Goal: Task Accomplishment & Management: Use online tool/utility

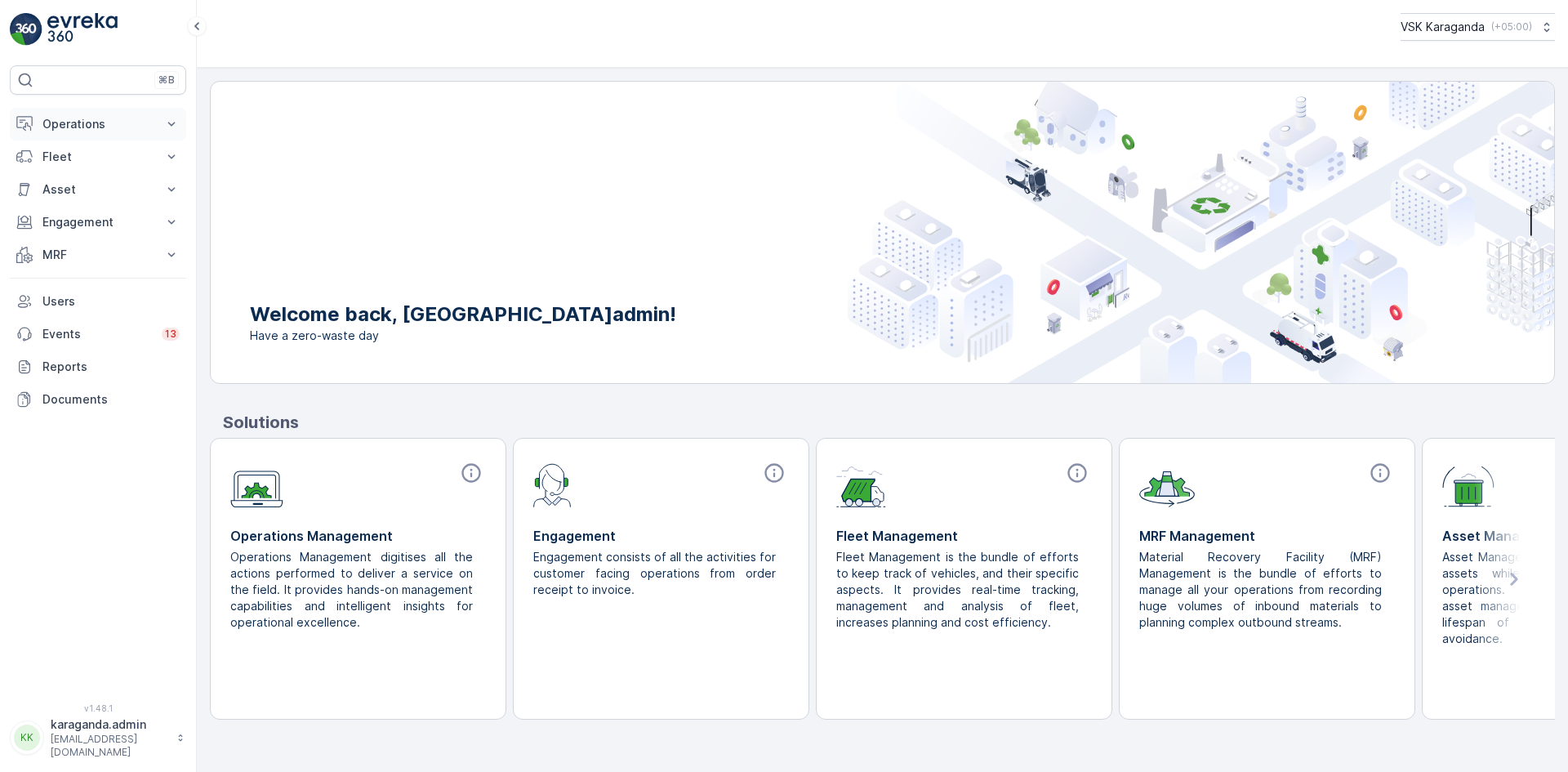
click at [61, 118] on p "Operations" at bounding box center [98, 125] width 111 height 17
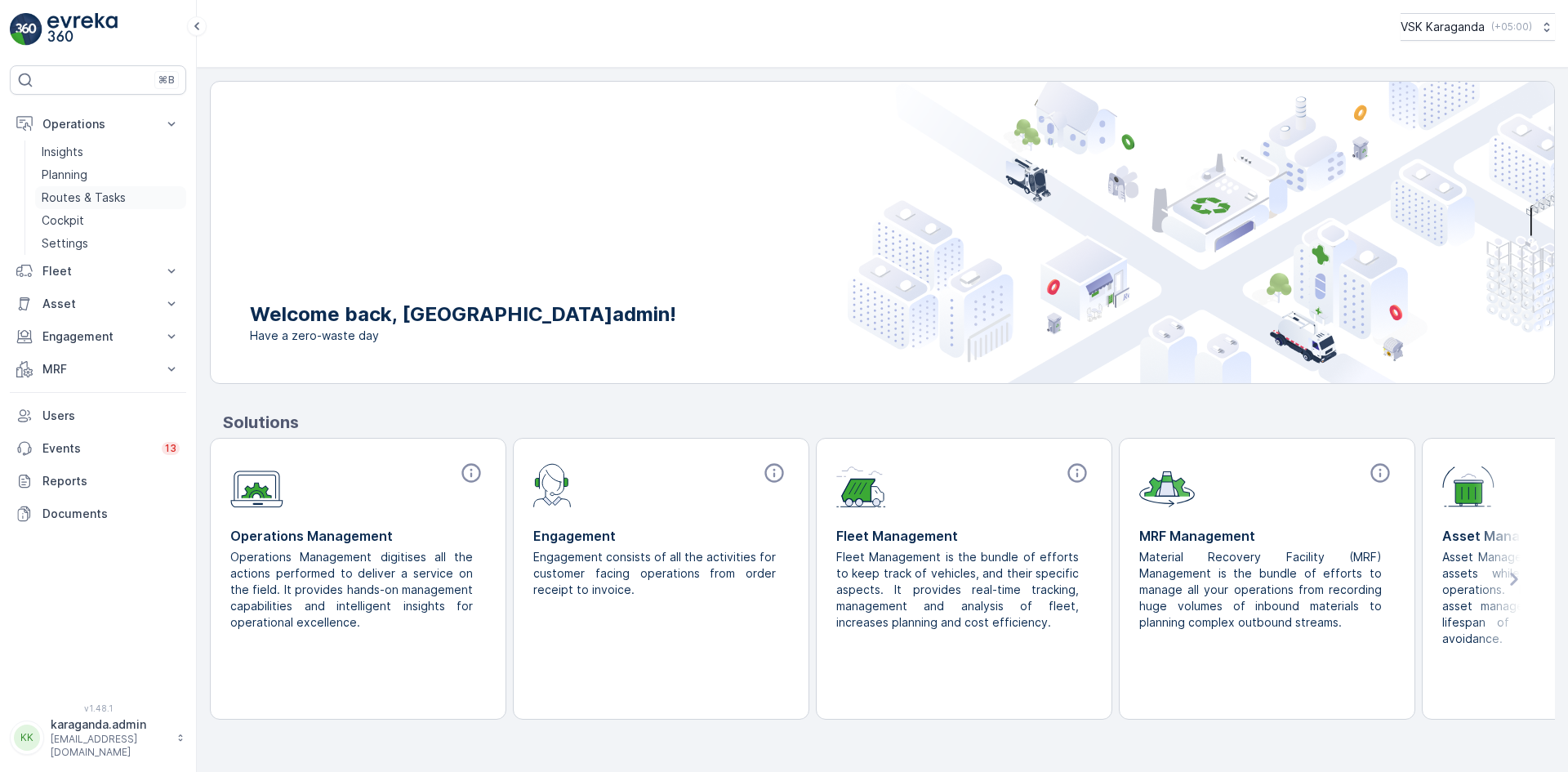
click at [64, 189] on p "Routes & Tasks" at bounding box center [83, 198] width 84 height 17
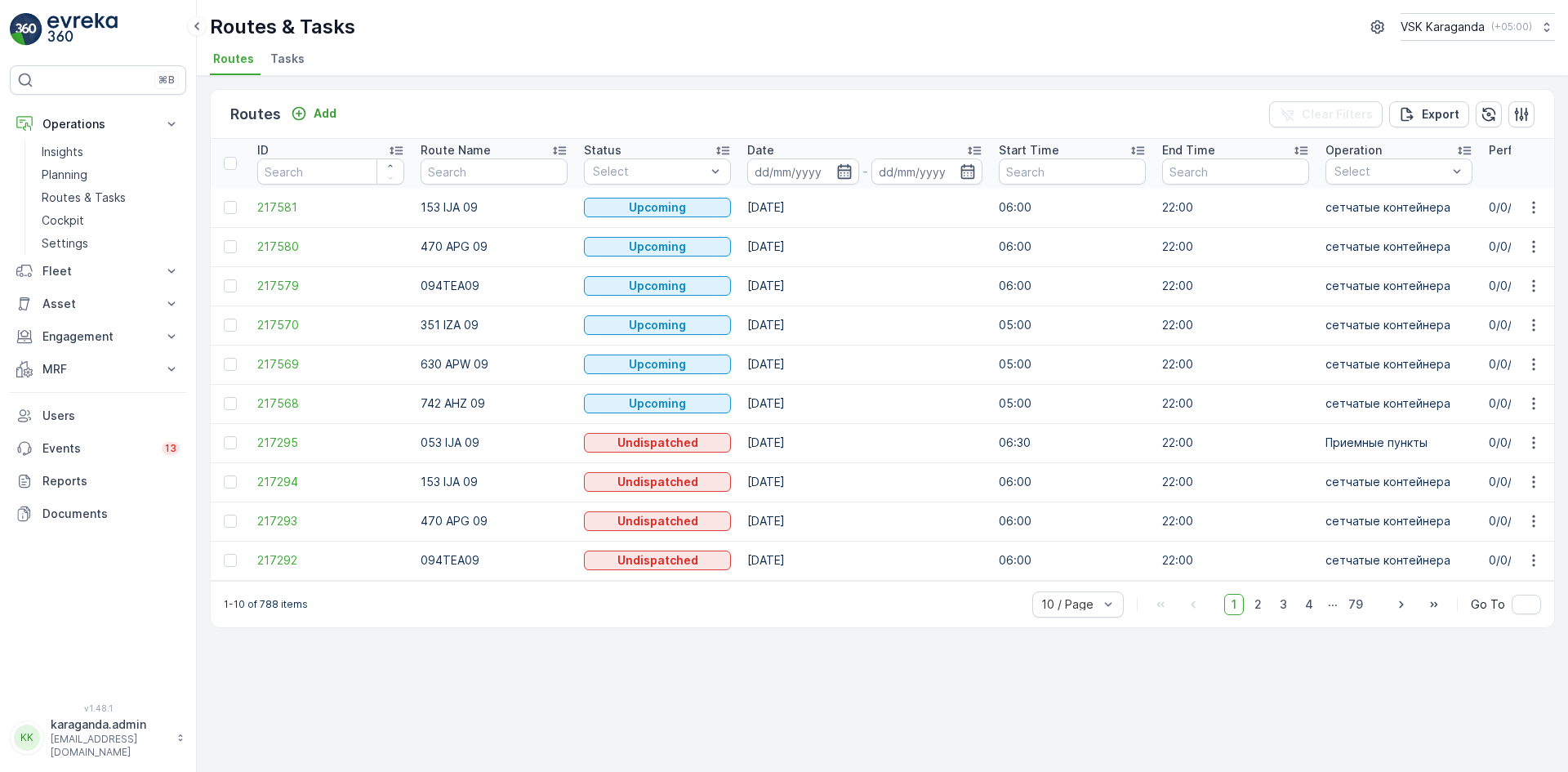
click at [840, 173] on icon "button" at bounding box center [844, 172] width 14 height 15
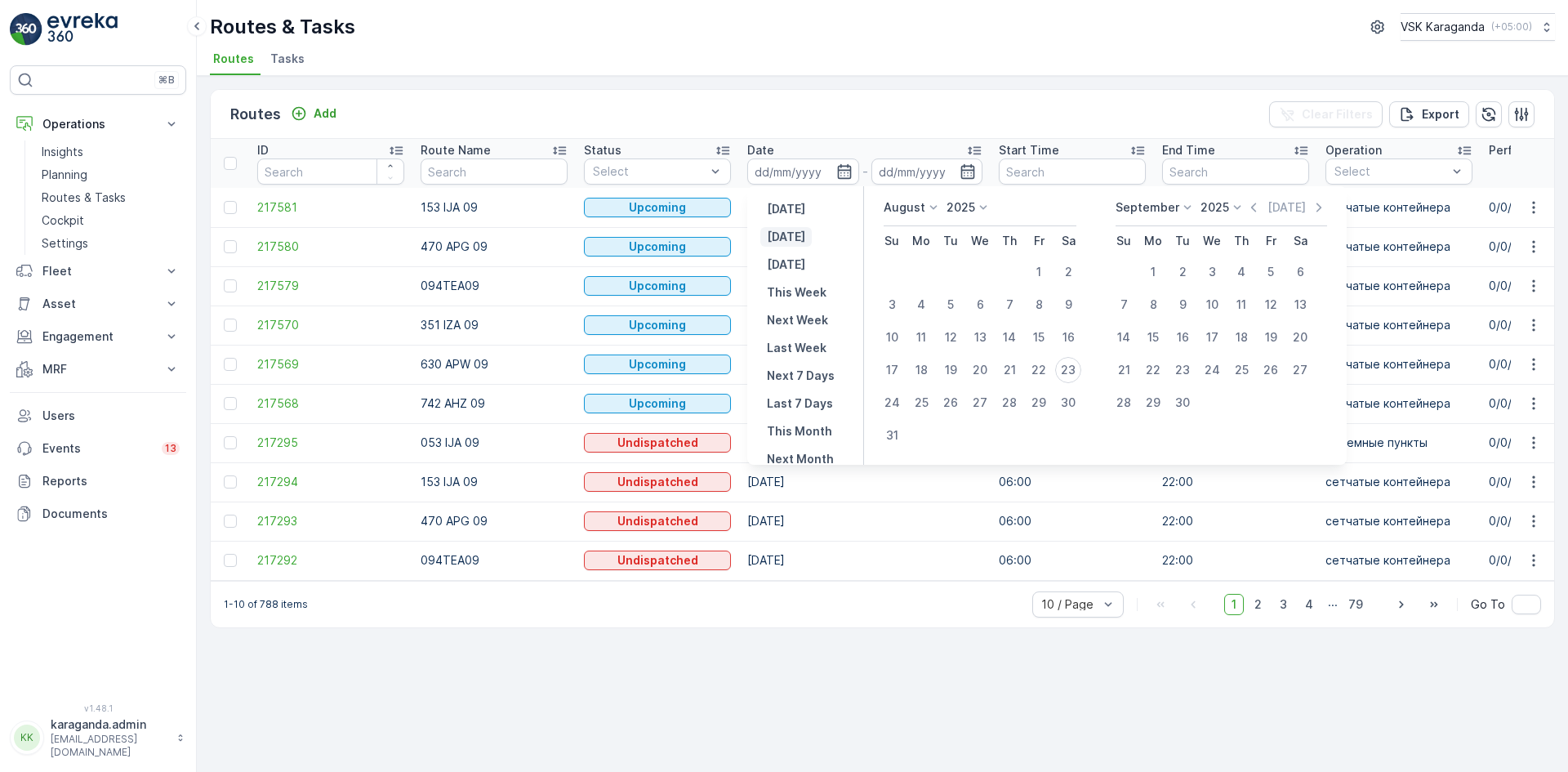
click at [794, 242] on p "[DATE]" at bounding box center [787, 237] width 39 height 17
type input "[DATE]"
